Goal: Communication & Community: Share content

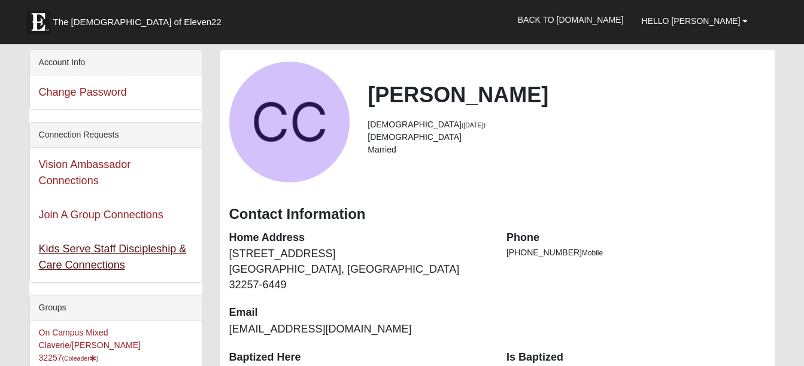
scroll to position [60, 0]
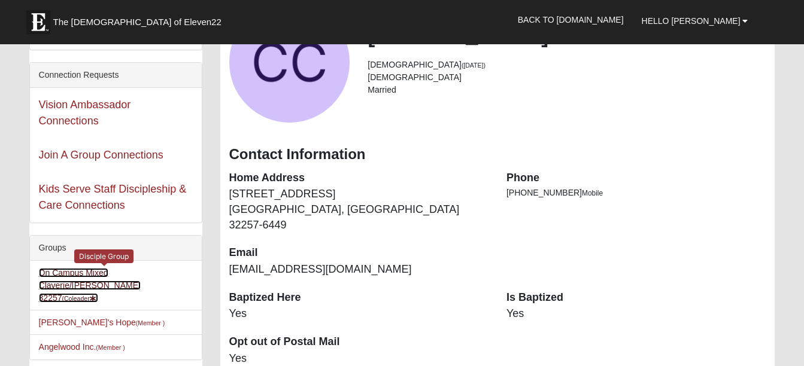
click at [74, 273] on link "On Campus Mixed Claverie/[PERSON_NAME] 32257 (Coleader )" at bounding box center [90, 285] width 102 height 35
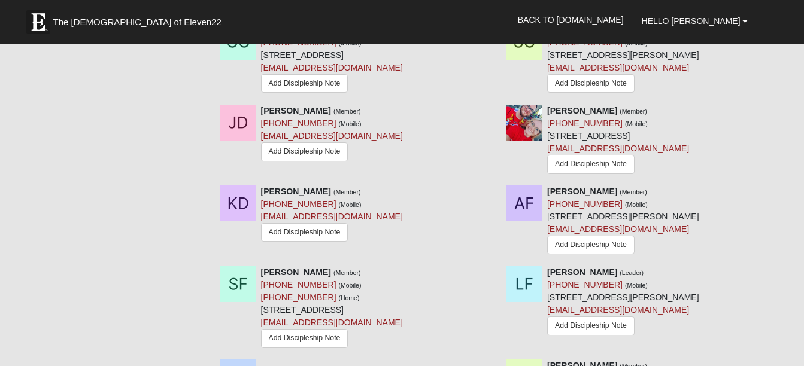
scroll to position [958, 0]
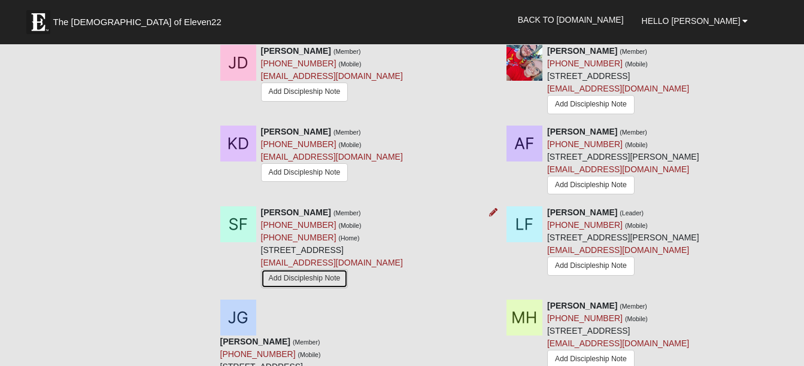
click at [289, 283] on link "Add Discipleship Note" at bounding box center [304, 278] width 87 height 19
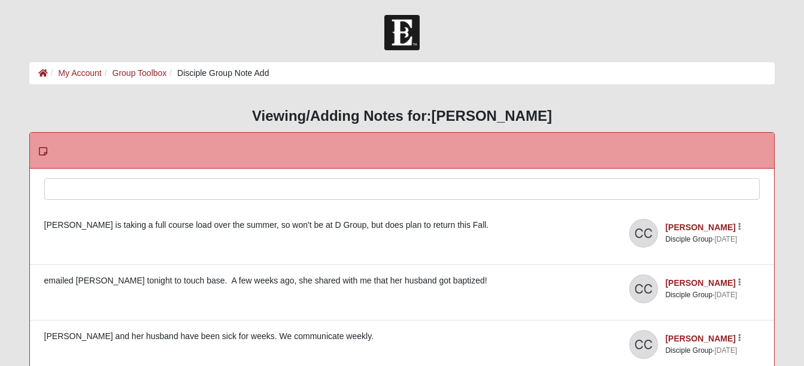
click at [86, 188] on div at bounding box center [402, 205] width 715 height 53
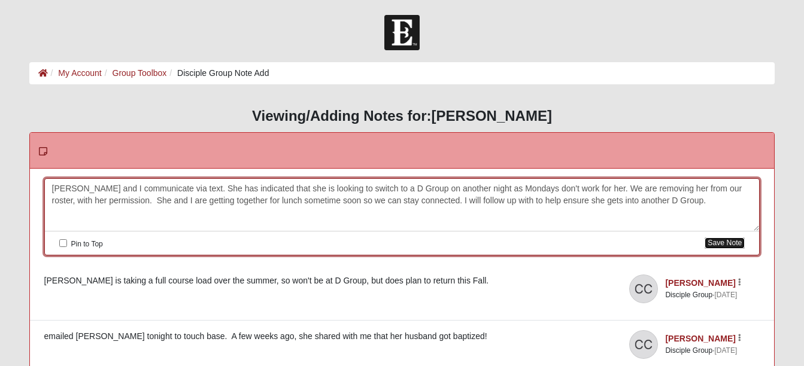
click at [721, 242] on button "Save Note" at bounding box center [725, 243] width 40 height 11
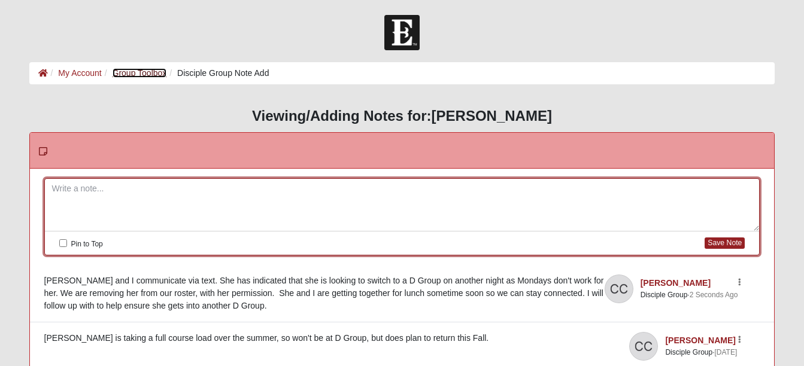
click at [134, 74] on link "Group Toolbox" at bounding box center [140, 73] width 54 height 10
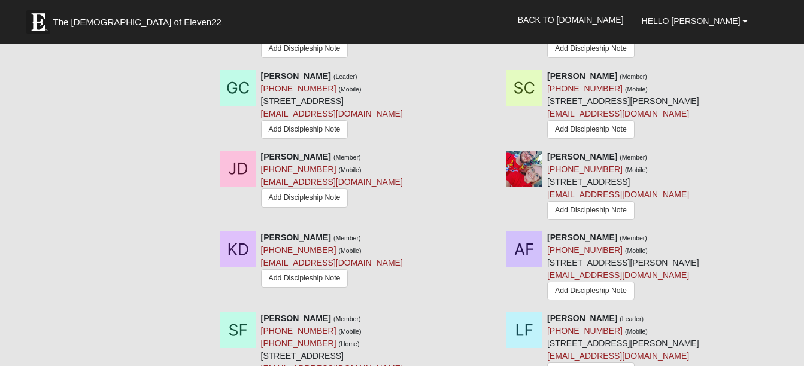
scroll to position [958, 0]
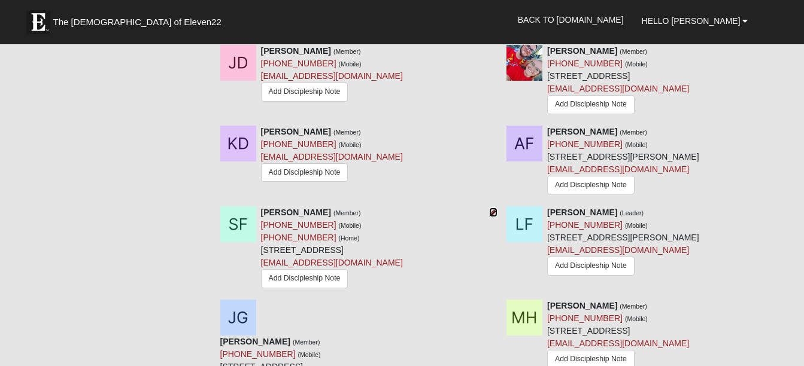
click at [495, 216] on icon at bounding box center [493, 212] width 8 height 8
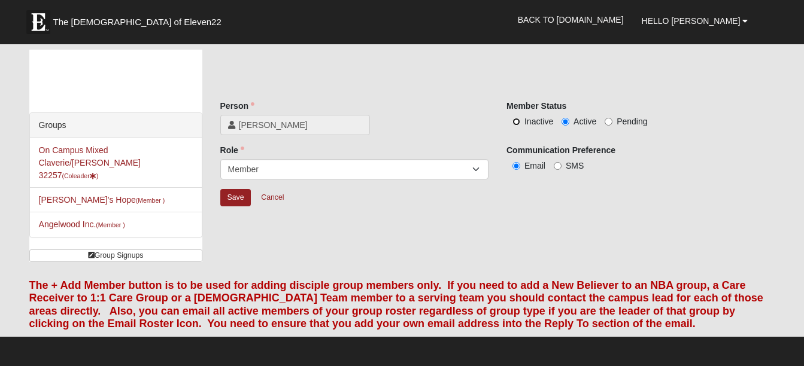
click at [517, 119] on input "Inactive" at bounding box center [516, 122] width 8 height 8
radio input "true"
click at [231, 196] on input "Save" at bounding box center [235, 197] width 31 height 17
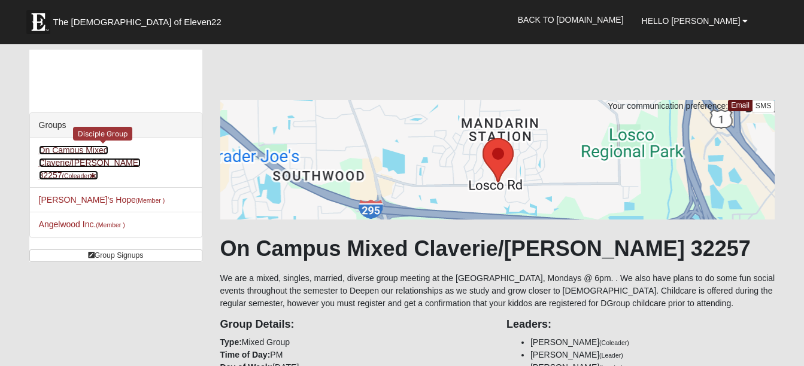
click at [84, 154] on link "On Campus Mixed Claverie/Foster 32257 (Coleader )" at bounding box center [90, 162] width 102 height 35
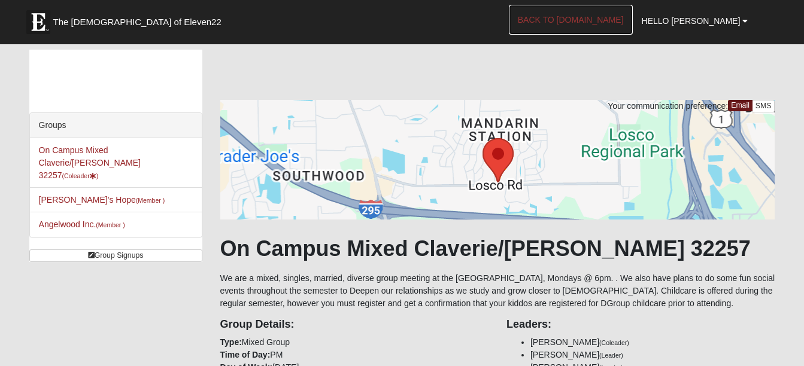
click at [598, 18] on link "Back to [DOMAIN_NAME]" at bounding box center [571, 20] width 124 height 30
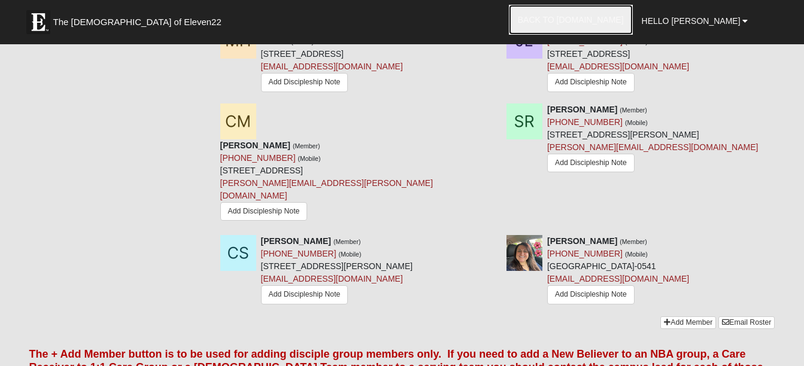
scroll to position [1497, 0]
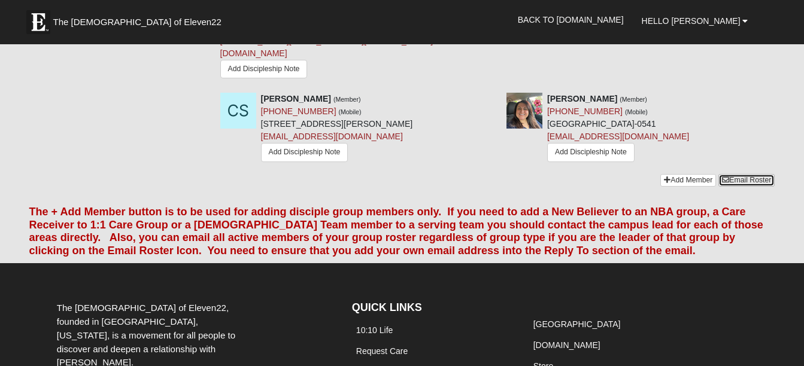
click at [747, 174] on link "Email Roster" at bounding box center [746, 180] width 56 height 13
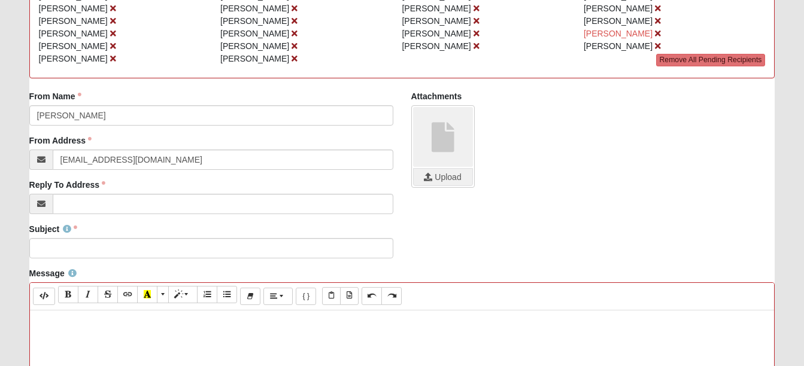
scroll to position [180, 0]
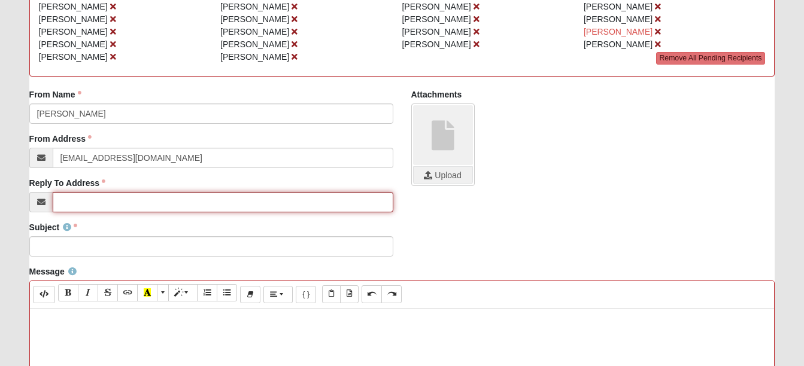
click at [63, 202] on input "Reply To Address" at bounding box center [223, 202] width 341 height 20
type input "[EMAIL_ADDRESS][DOMAIN_NAME]"
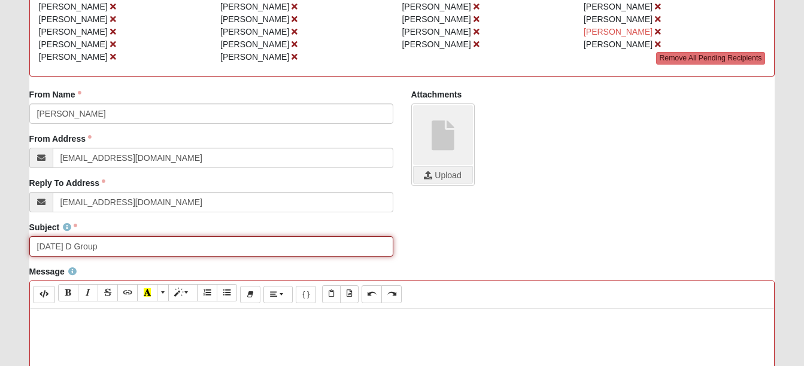
type input "[DATE] D Group"
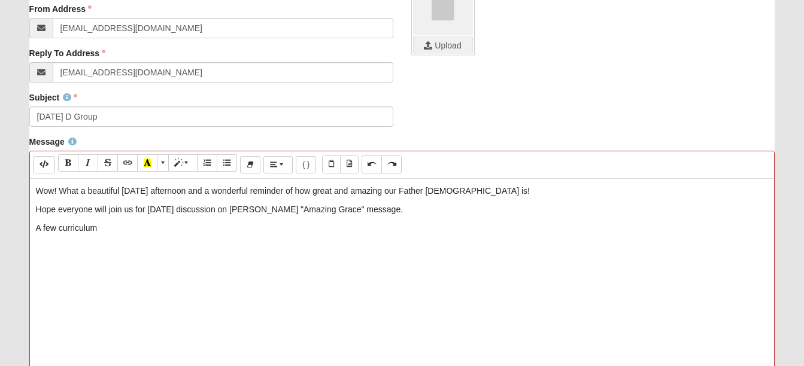
scroll to position [359, 0]
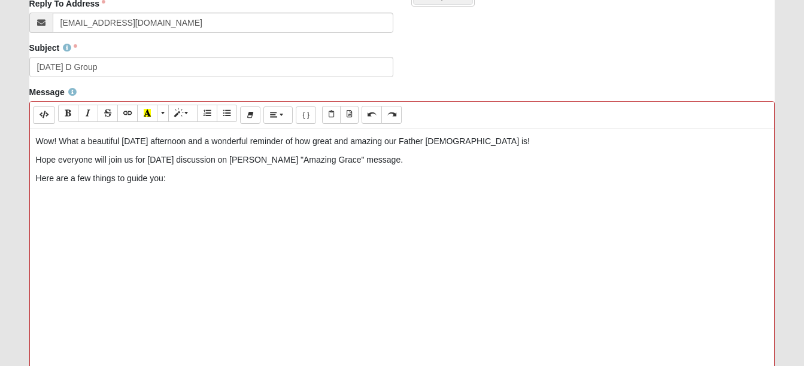
click at [36, 196] on p at bounding box center [402, 197] width 733 height 13
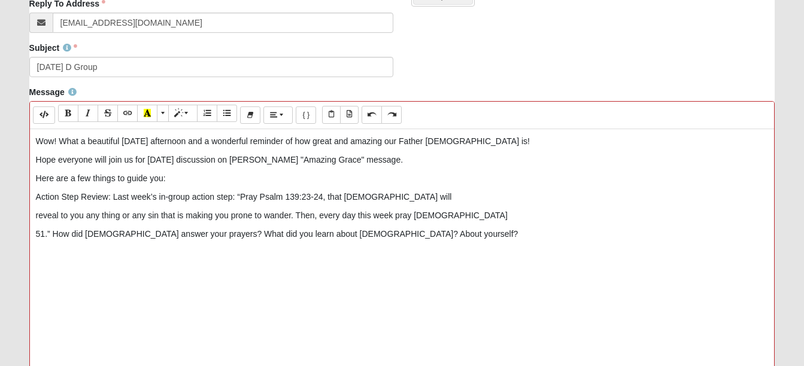
click at [414, 195] on p "Action Step Review: Last week’s in-group action step: “Pray Psalm 139:23-24, th…" at bounding box center [402, 197] width 733 height 13
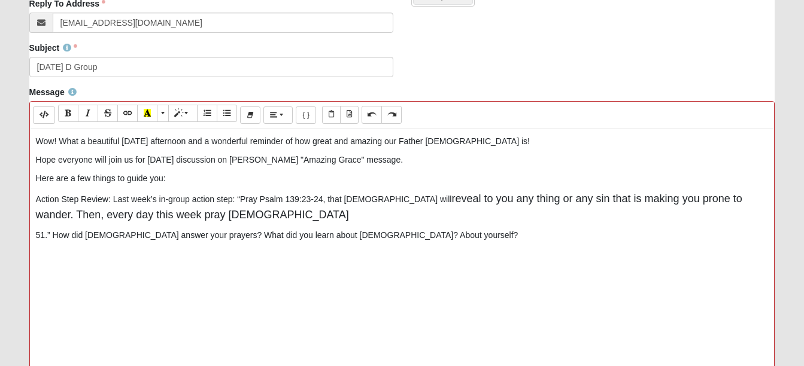
click at [226, 219] on p "Action Step Review: Last week’s in-group action step: “Pray [DEMOGRAPHIC_DATA] …" at bounding box center [402, 207] width 733 height 32
click at [34, 233] on div "Wow! What a beautiful [DATE] afternoon and a wonderful reminder of how great an…" at bounding box center [402, 308] width 745 height 359
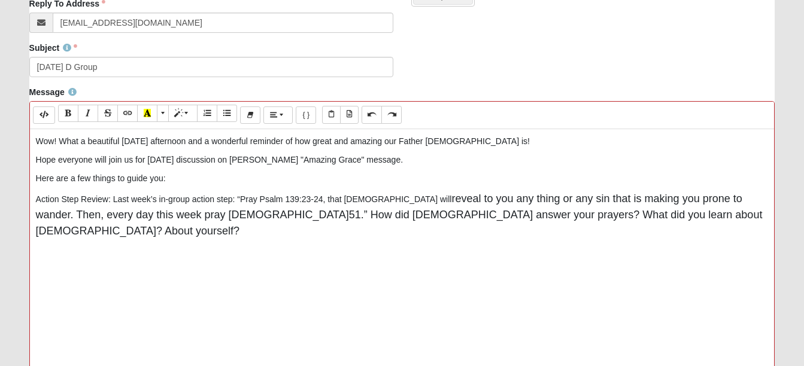
click at [650, 215] on p "Action Step Review: Last week’s in-group action step: “Pray [DEMOGRAPHIC_DATA] …" at bounding box center [402, 215] width 733 height 48
click at [34, 256] on div "Wow! What a beautiful [DATE] afternoon and a wonderful reminder of how great an…" at bounding box center [402, 308] width 745 height 359
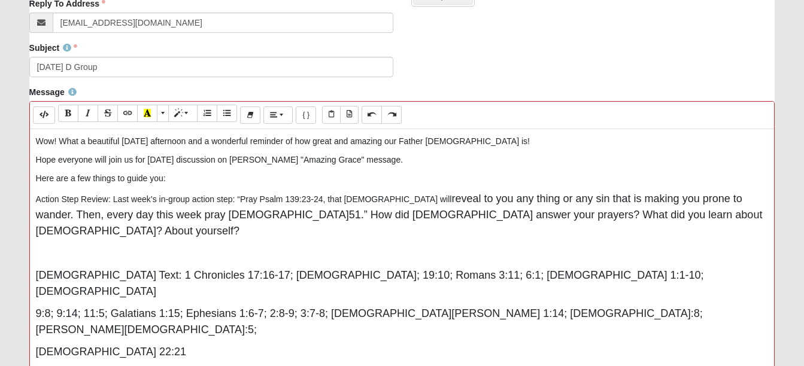
click at [35, 324] on div "Wow! What a beautiful [DATE] afternoon and a wonderful reminder of how great an…" at bounding box center [402, 308] width 745 height 359
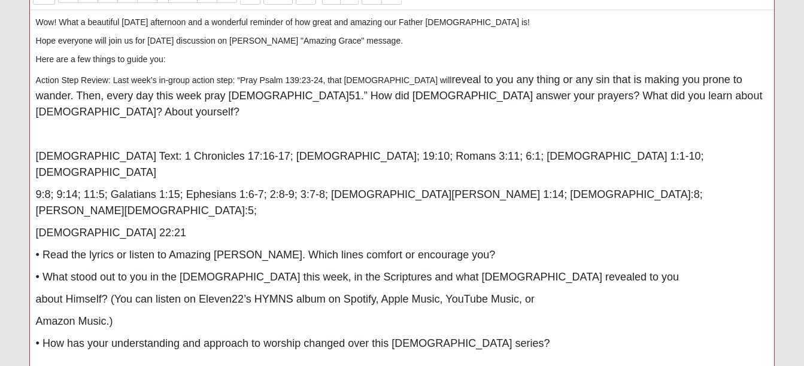
scroll to position [479, 0]
click at [34, 317] on div "Wow! What a beautiful [DATE] afternoon and a wonderful reminder of how great an…" at bounding box center [402, 189] width 745 height 359
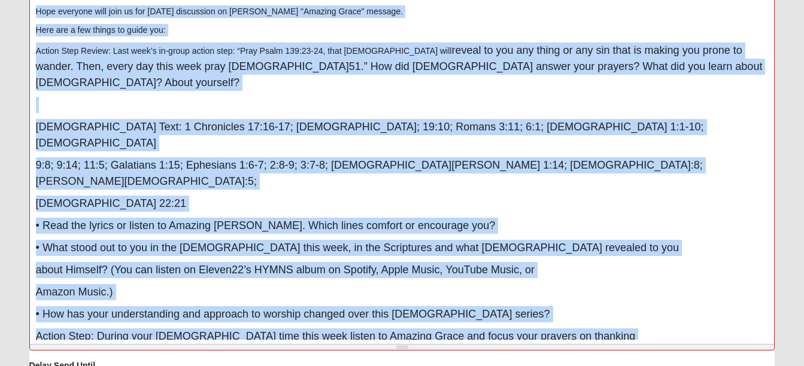
scroll to position [523, 0]
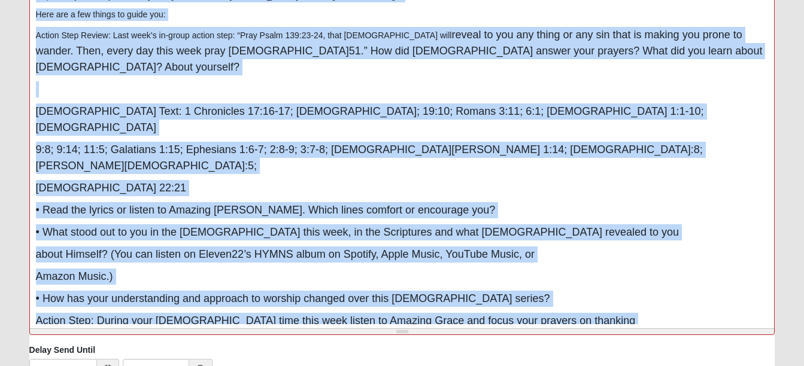
drag, startPoint x: 33, startPoint y: 141, endPoint x: 416, endPoint y: 339, distance: 431.6
click at [416, 339] on div "Message Background Color Transparent Select #ffff00 Text Color Reset to default…" at bounding box center [402, 133] width 764 height 422
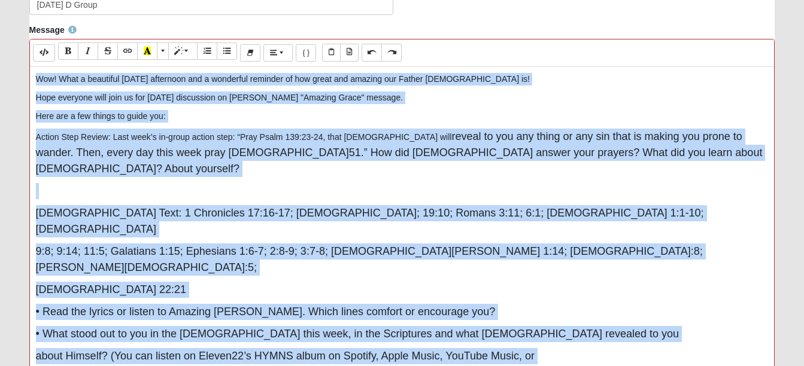
scroll to position [404, 0]
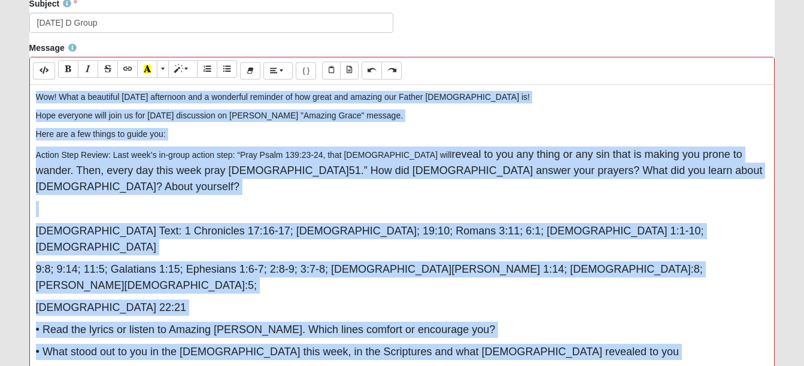
copy div "Lor! Ipsu d sitametco Adipis elitseddo eiu t incididun utlabore et dol magna al…"
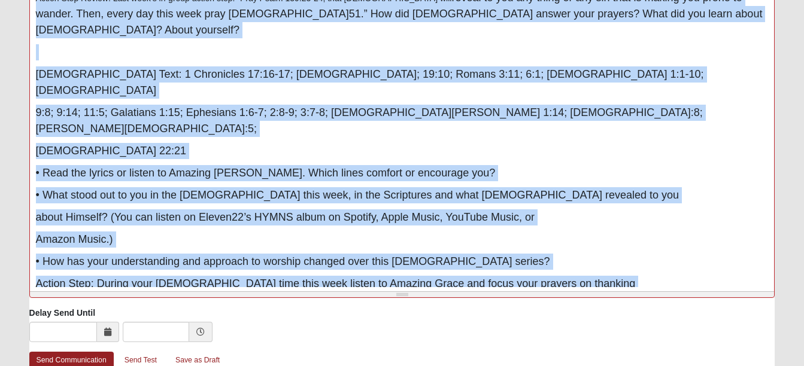
scroll to position [623, 0]
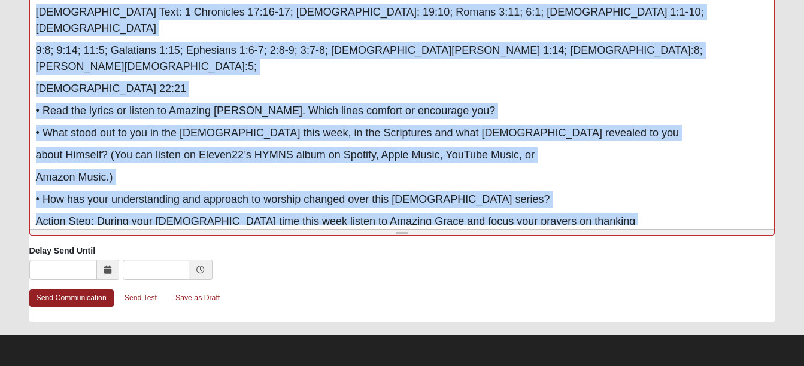
drag, startPoint x: 32, startPoint y: 175, endPoint x: 285, endPoint y: 246, distance: 263.1
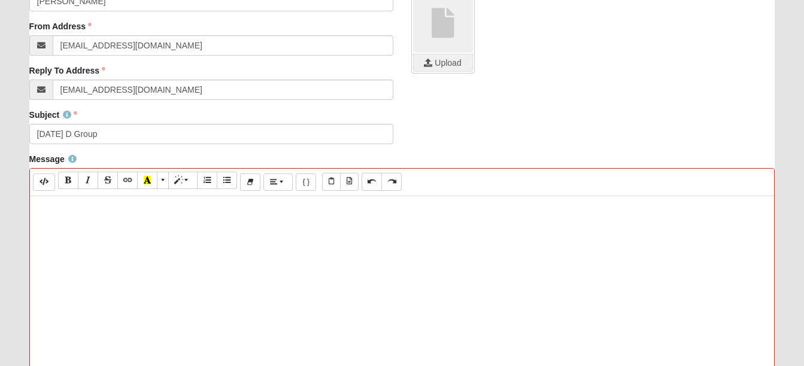
scroll to position [316, 0]
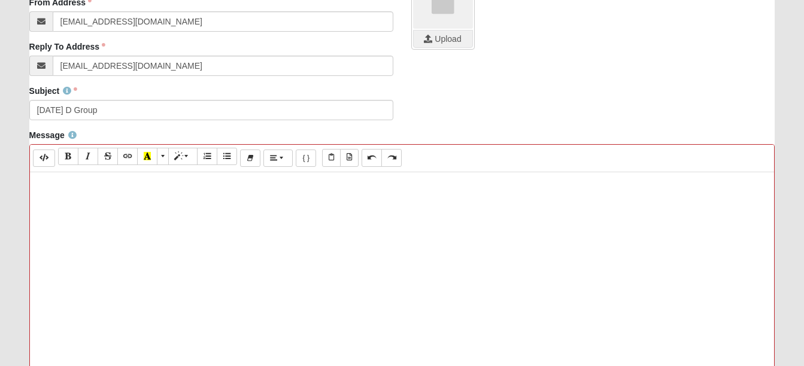
click at [38, 186] on p at bounding box center [402, 184] width 733 height 13
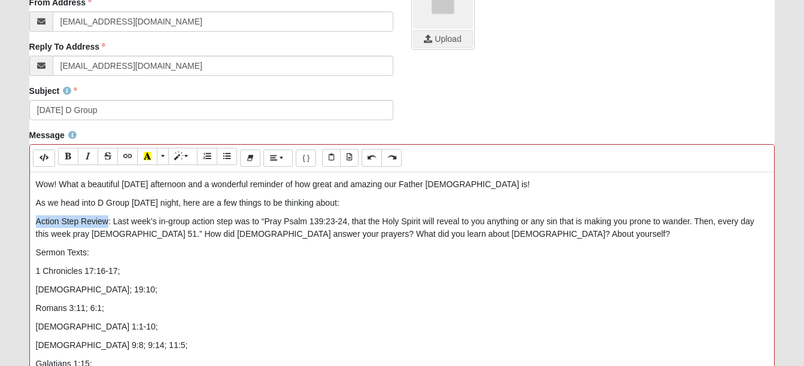
drag, startPoint x: 35, startPoint y: 222, endPoint x: 105, endPoint y: 223, distance: 70.0
click at [105, 223] on p "Action Step Review: Last week’s in-group action step was to “Pray Psalm 139:23-…" at bounding box center [402, 228] width 733 height 25
click at [146, 154] on icon "Recent Color" at bounding box center [147, 156] width 7 height 8
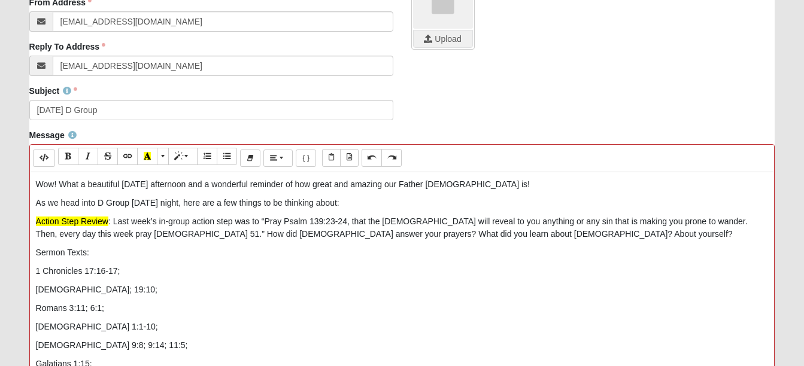
click at [131, 248] on p "Sermon Texts:" at bounding box center [402, 253] width 733 height 13
drag, startPoint x: 35, startPoint y: 253, endPoint x: 86, endPoint y: 253, distance: 50.9
click at [86, 253] on div "Wow! What a beautiful [DATE] afternoon and a wonderful reminder of how great an…" at bounding box center [402, 351] width 745 height 359
click at [145, 156] on icon "Recent Color" at bounding box center [147, 156] width 7 height 8
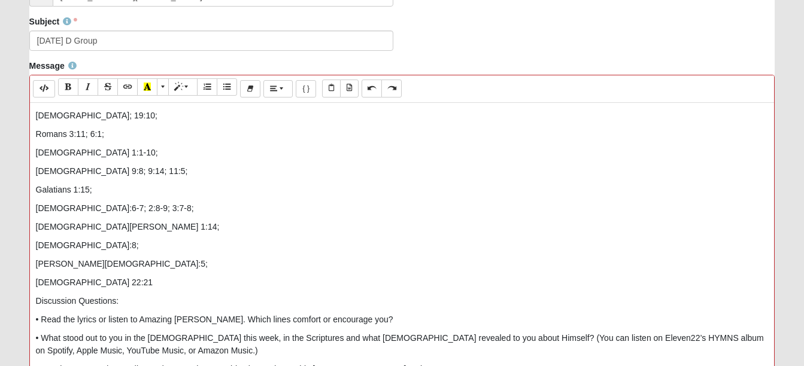
scroll to position [556, 0]
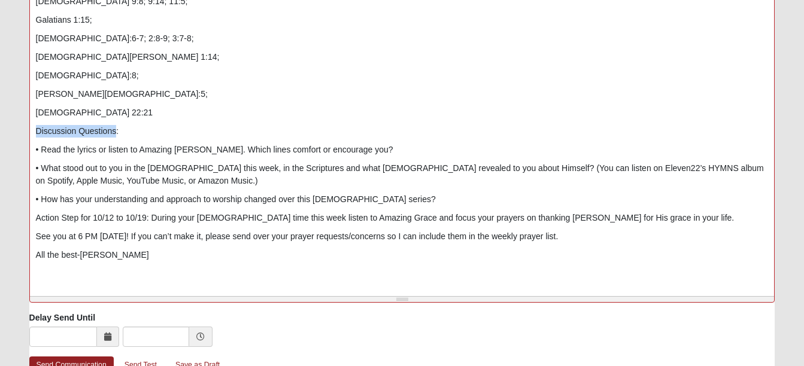
drag, startPoint x: 36, startPoint y: 132, endPoint x: 116, endPoint y: 129, distance: 80.3
click at [116, 129] on p "Discussion Questions:" at bounding box center [402, 131] width 733 height 13
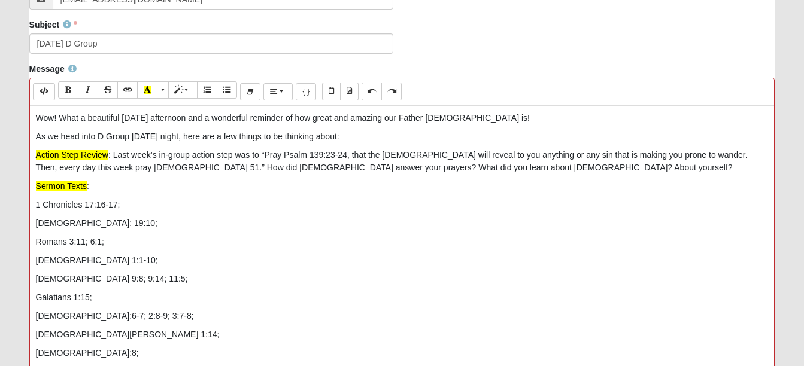
scroll to position [376, 0]
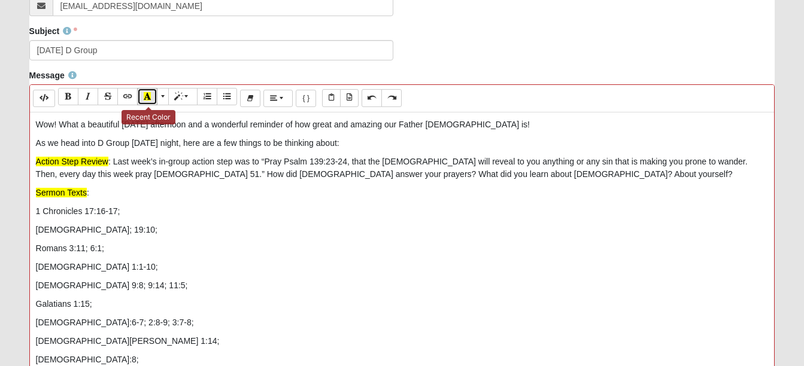
click at [145, 96] on icon "Recent Color" at bounding box center [147, 96] width 7 height 8
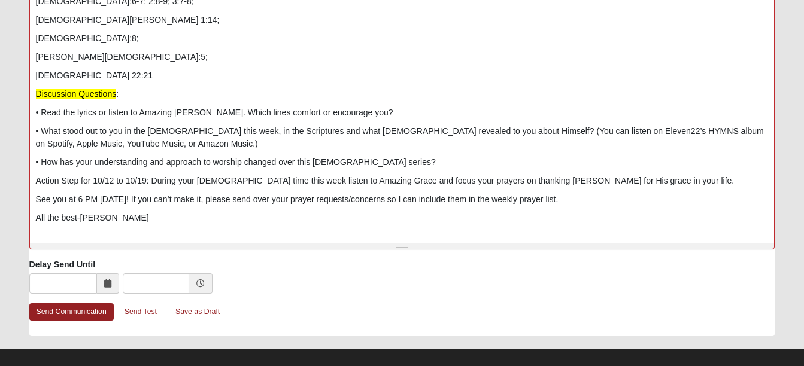
scroll to position [105, 0]
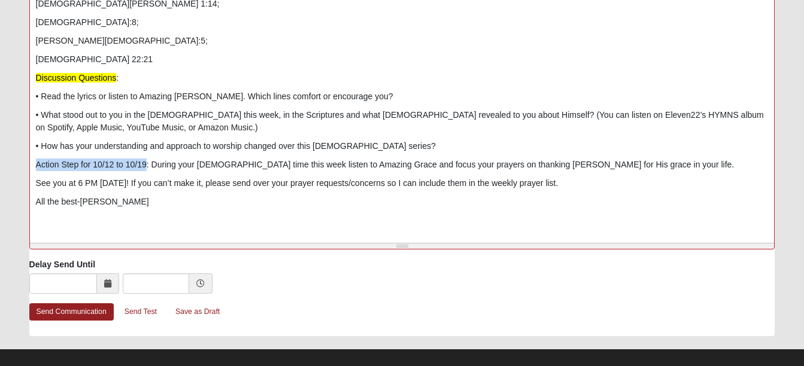
drag, startPoint x: 35, startPoint y: 165, endPoint x: 145, endPoint y: 163, distance: 110.2
click at [145, 163] on p "Action Step for 10/12 to 10/19: During your [DEMOGRAPHIC_DATA] time this week l…" at bounding box center [402, 165] width 733 height 13
click at [109, 165] on p "Action Step for 10/12 to 10/19: During your [DEMOGRAPHIC_DATA] time this week l…" at bounding box center [402, 165] width 733 height 13
click at [85, 167] on p "Action Step for 10/13 to 10/20: During your [DEMOGRAPHIC_DATA] time this week l…" at bounding box center [402, 165] width 733 height 13
drag, startPoint x: 35, startPoint y: 166, endPoint x: 144, endPoint y: 165, distance: 109.6
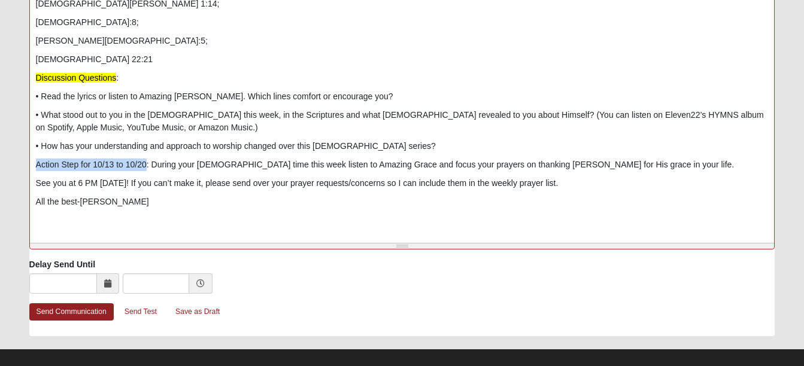
click at [144, 165] on div "Wow! What a beautiful [DATE] afternoon and a wonderful reminder of how great an…" at bounding box center [402, 59] width 745 height 359
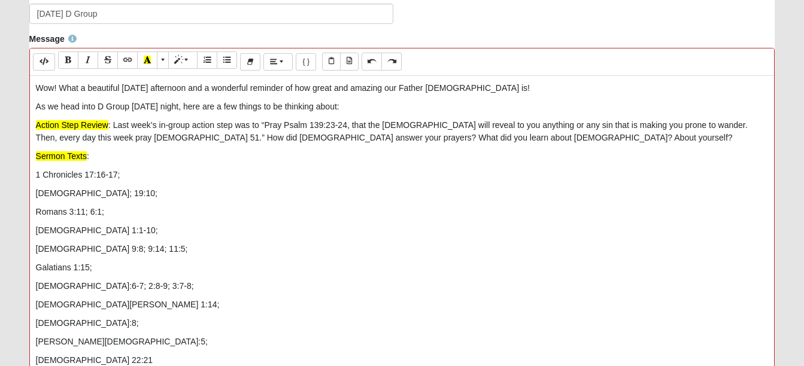
scroll to position [369, 0]
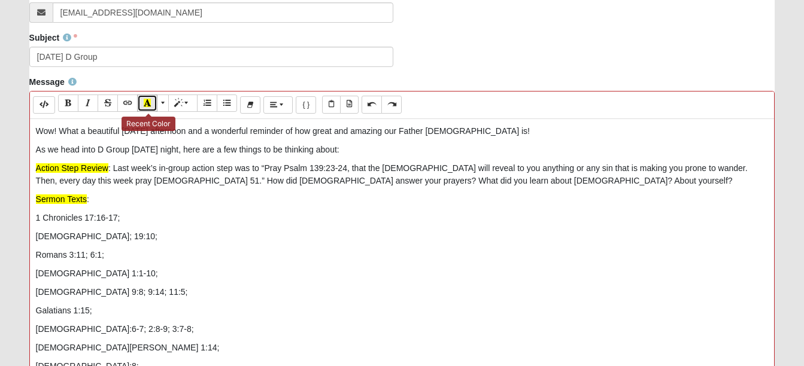
click at [143, 102] on button "Recent Color" at bounding box center [147, 103] width 20 height 17
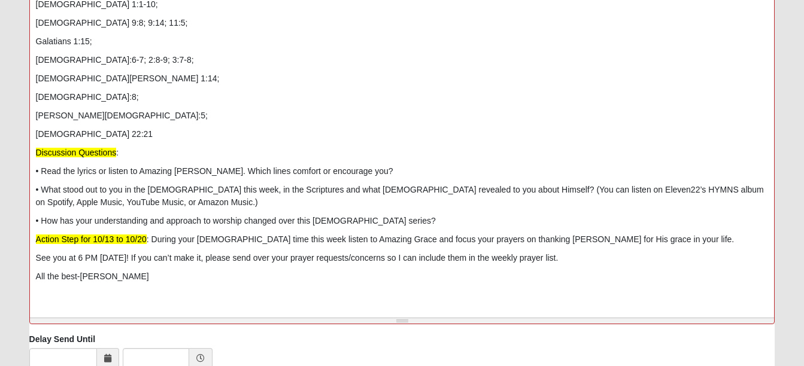
scroll to position [549, 0]
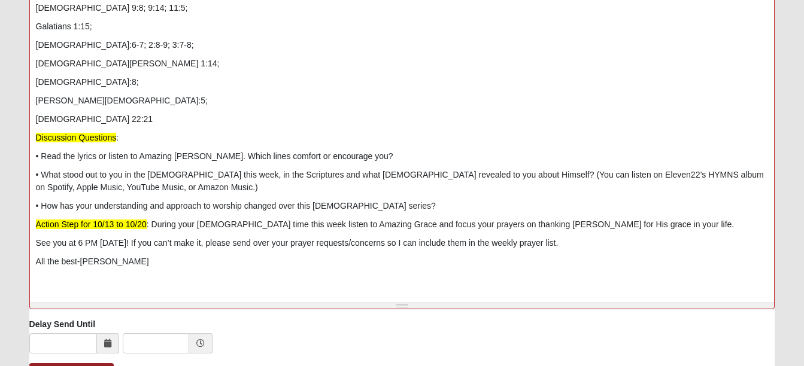
click at [186, 262] on p "All the best-[PERSON_NAME]" at bounding box center [402, 262] width 733 height 13
click at [104, 343] on icon at bounding box center [107, 343] width 7 height 8
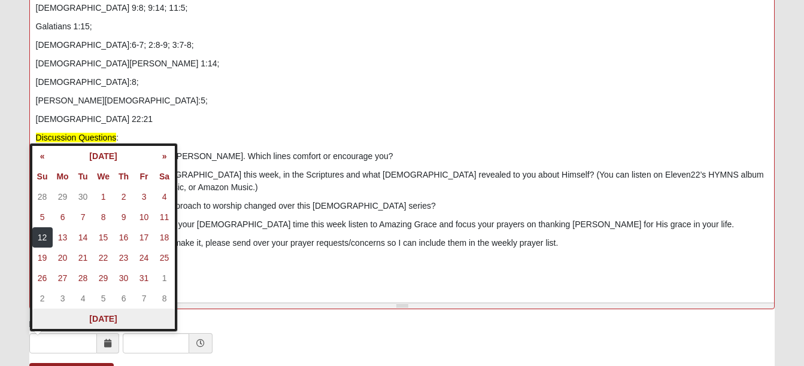
click at [104, 319] on th "[DATE]" at bounding box center [103, 319] width 142 height 20
type input "[DATE]"
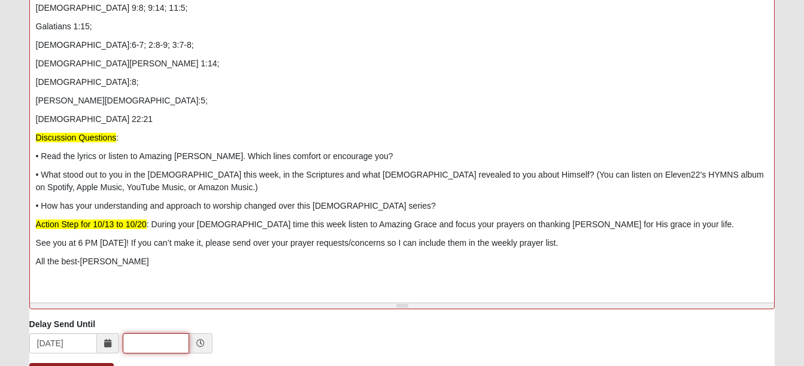
click at [146, 344] on input "text" at bounding box center [156, 343] width 66 height 20
click at [201, 346] on icon at bounding box center [200, 343] width 8 height 8
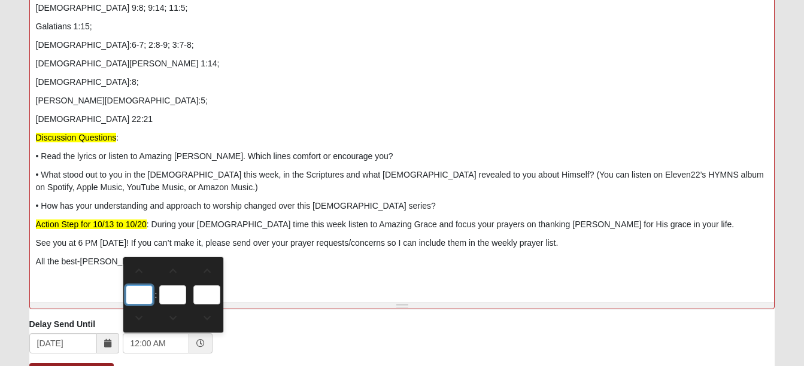
click at [144, 294] on input "12" at bounding box center [139, 295] width 27 height 19
click at [139, 274] on span at bounding box center [139, 271] width 26 height 8
type input "1:00 AM"
type input "1"
click at [139, 316] on span at bounding box center [139, 318] width 26 height 8
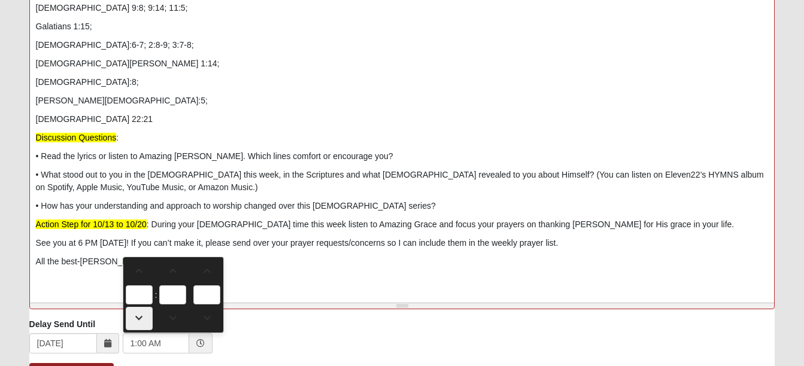
type input "12:00 AM"
type input "12"
click at [139, 316] on span at bounding box center [139, 318] width 26 height 8
type input "11:00 PM"
type input "11"
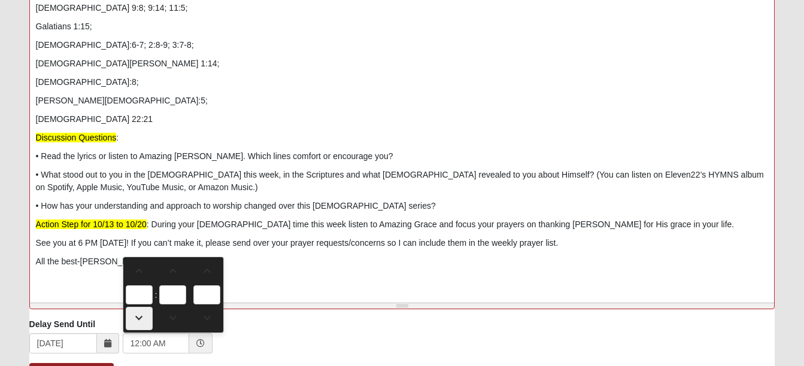
type input "PM"
click at [139, 316] on span at bounding box center [139, 318] width 26 height 8
type input "10:00 PM"
type input "10"
click at [139, 316] on span at bounding box center [139, 318] width 26 height 8
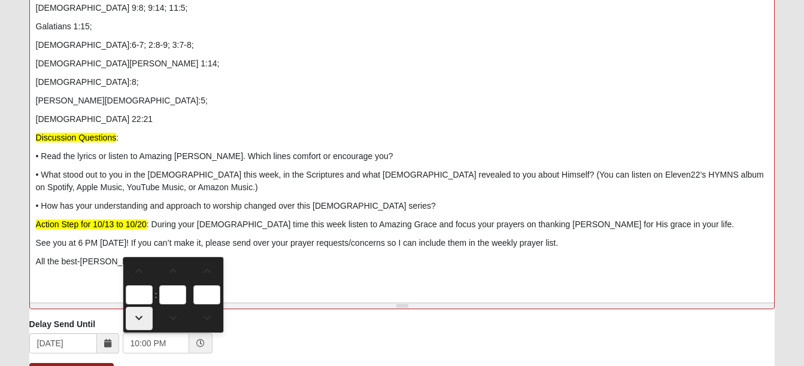
type input "9:00 PM"
type input "9"
click at [139, 316] on span at bounding box center [139, 318] width 26 height 8
type input "8:00 PM"
type input "8"
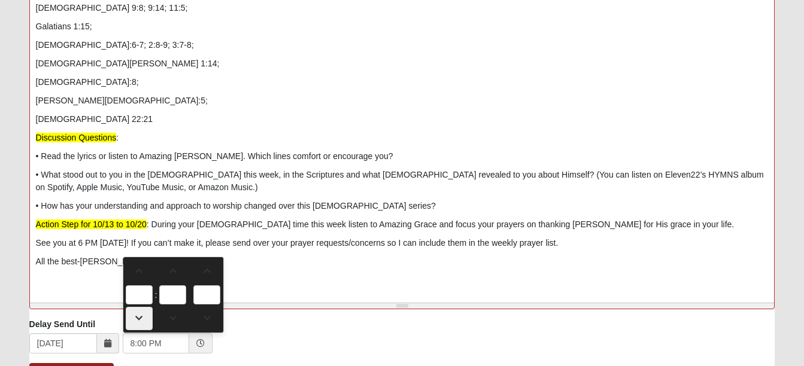
click at [139, 316] on span at bounding box center [139, 318] width 26 height 8
type input "7:00 PM"
type input "7"
click at [139, 316] on span at bounding box center [139, 318] width 26 height 8
type input "6:00 PM"
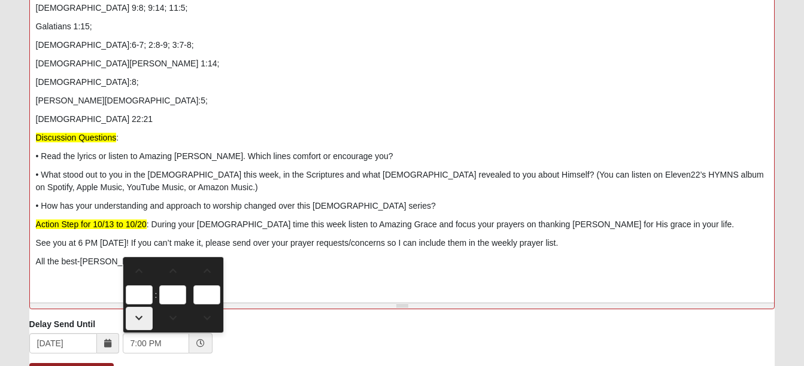
type input "6"
click at [139, 316] on span at bounding box center [139, 318] width 26 height 8
type input "5:00 PM"
type input "5"
click at [139, 316] on span at bounding box center [139, 318] width 26 height 8
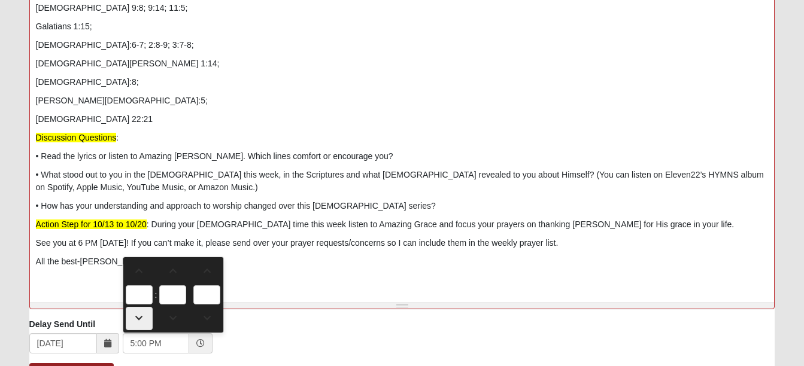
type input "4:00 PM"
type input "4"
click at [173, 295] on input "00" at bounding box center [172, 295] width 27 height 19
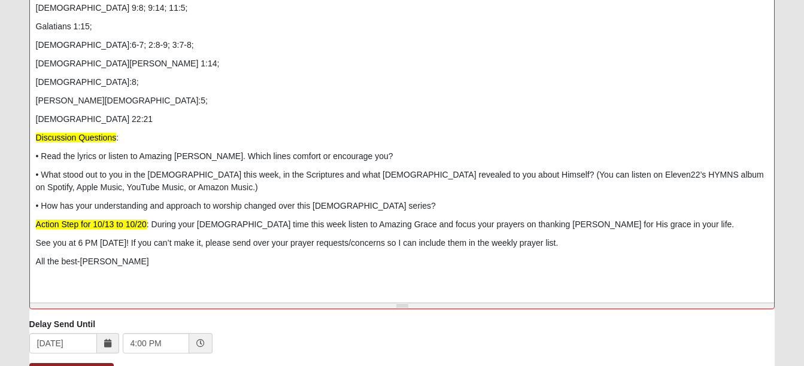
click at [265, 341] on div "[DATE] 4:00 PM" at bounding box center [402, 344] width 746 height 23
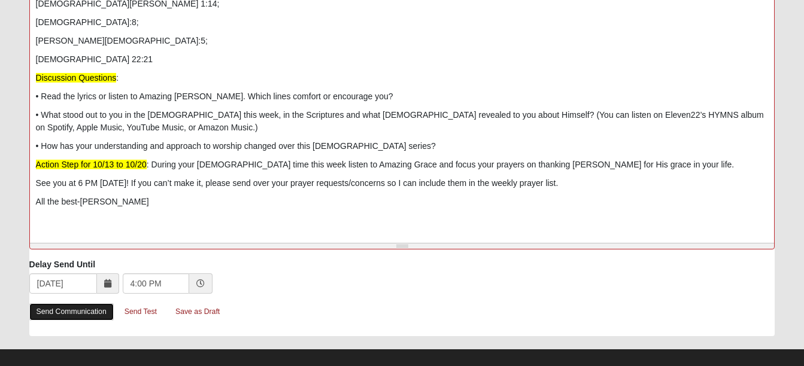
click at [75, 310] on link "Send Communication" at bounding box center [71, 312] width 84 height 17
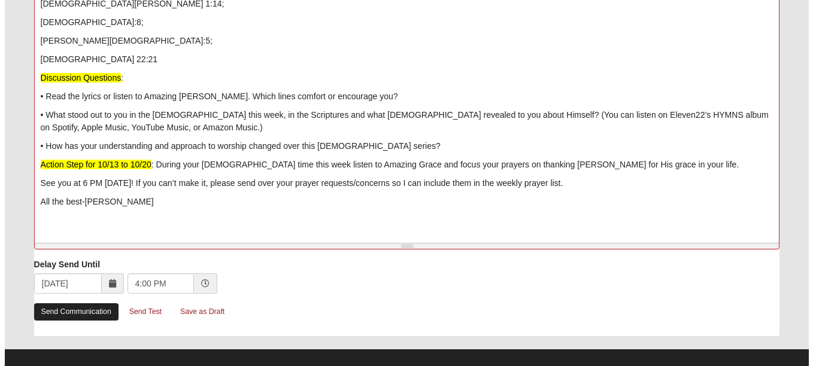
scroll to position [0, 0]
